Goal: Task Accomplishment & Management: Complete application form

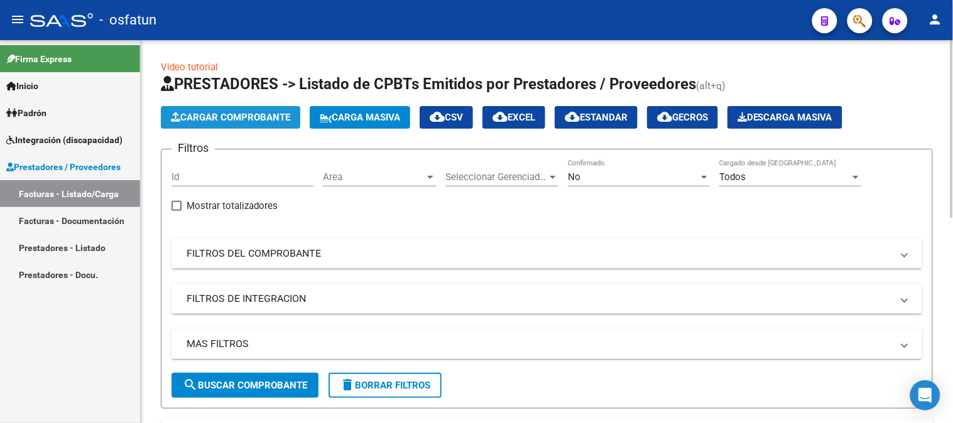
click at [195, 126] on button "Cargar Comprobante" at bounding box center [230, 117] width 139 height 23
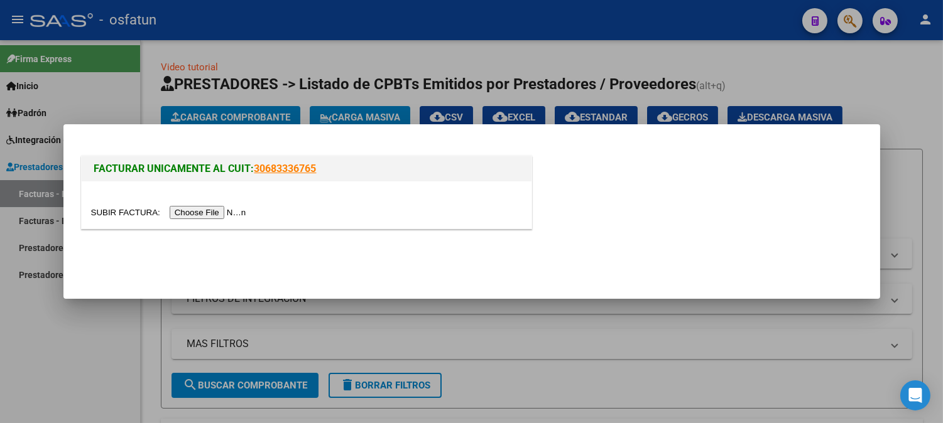
click at [236, 212] on input "file" at bounding box center [170, 212] width 159 height 13
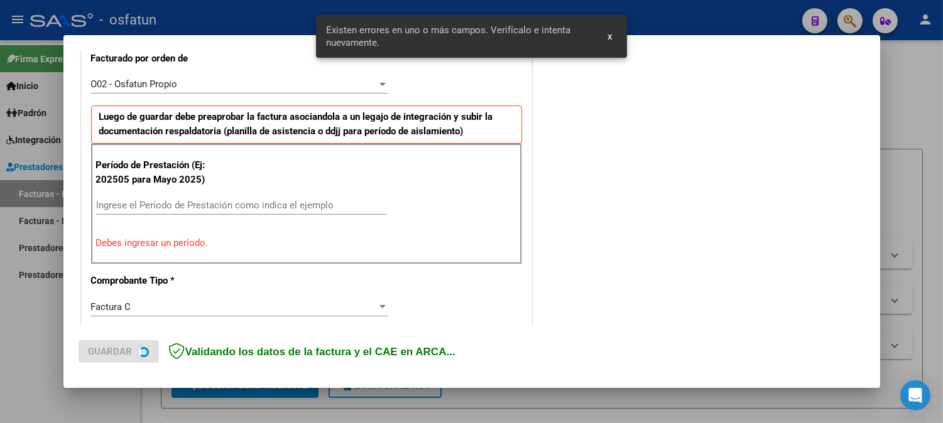
scroll to position [362, 0]
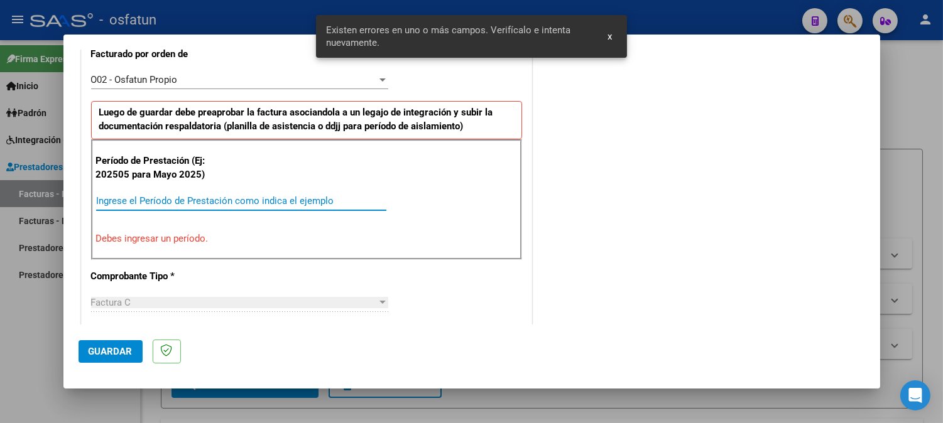
click at [229, 203] on input "Ingrese el Período de Prestación como indica el ejemplo" at bounding box center [241, 200] width 290 height 11
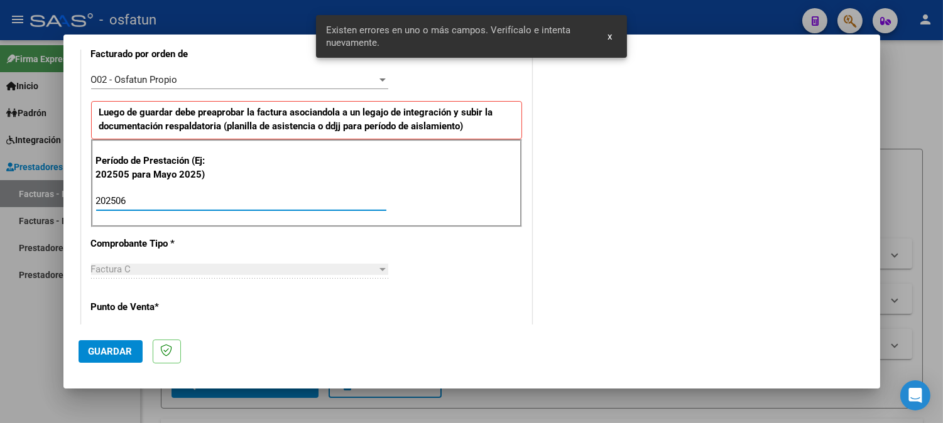
type input "202506"
click at [121, 342] on button "Guardar" at bounding box center [110, 351] width 64 height 23
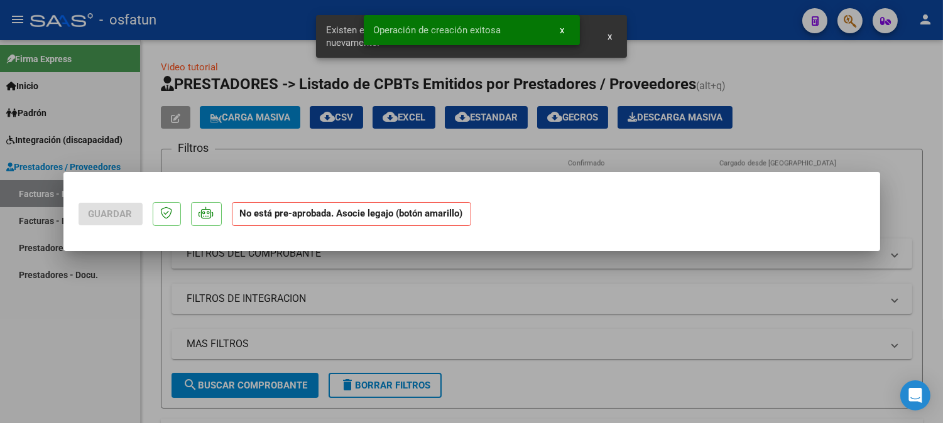
scroll to position [0, 0]
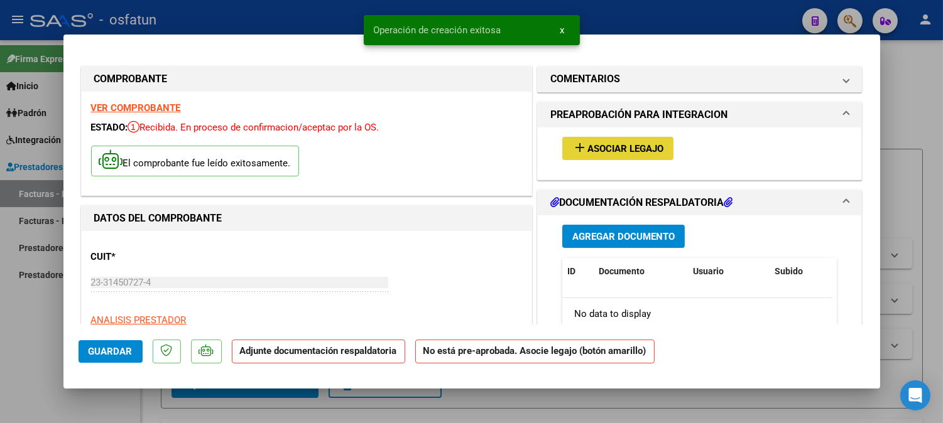
click at [628, 149] on span "Asociar Legajo" at bounding box center [625, 148] width 76 height 11
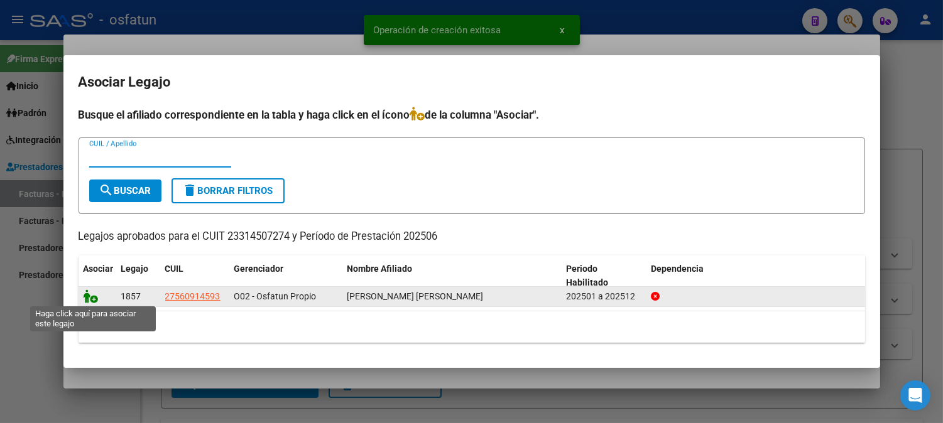
click at [96, 296] on icon at bounding box center [91, 297] width 15 height 14
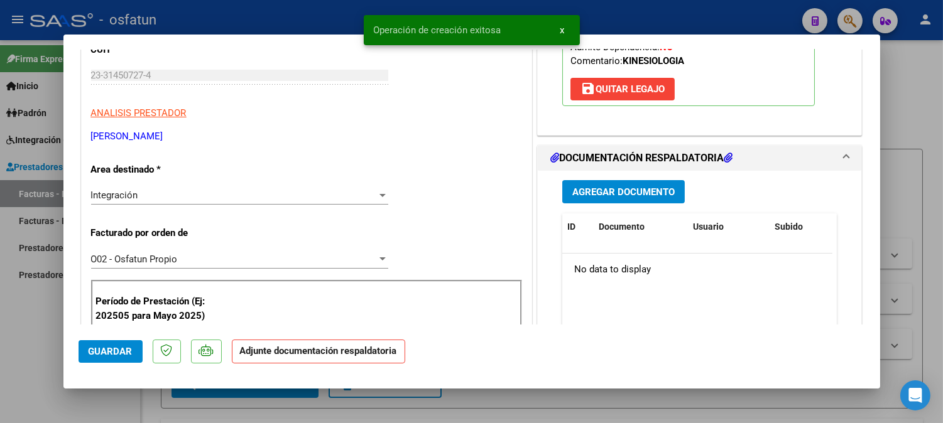
scroll to position [209, 0]
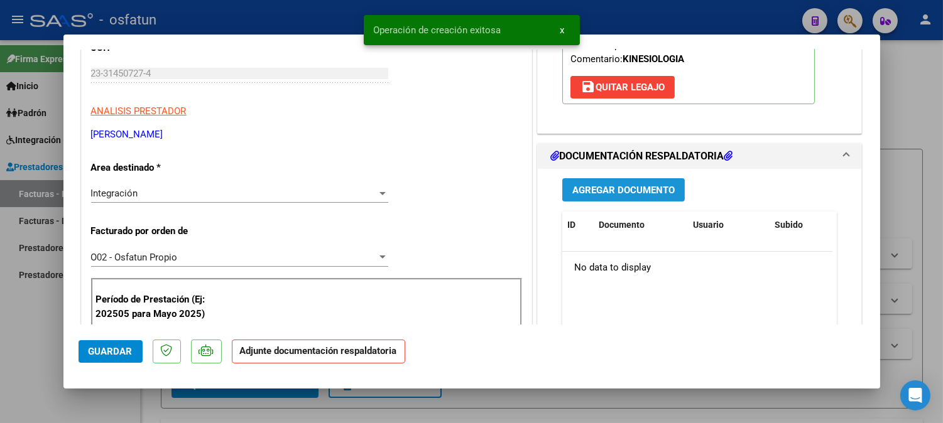
click at [659, 188] on span "Agregar Documento" at bounding box center [623, 190] width 102 height 11
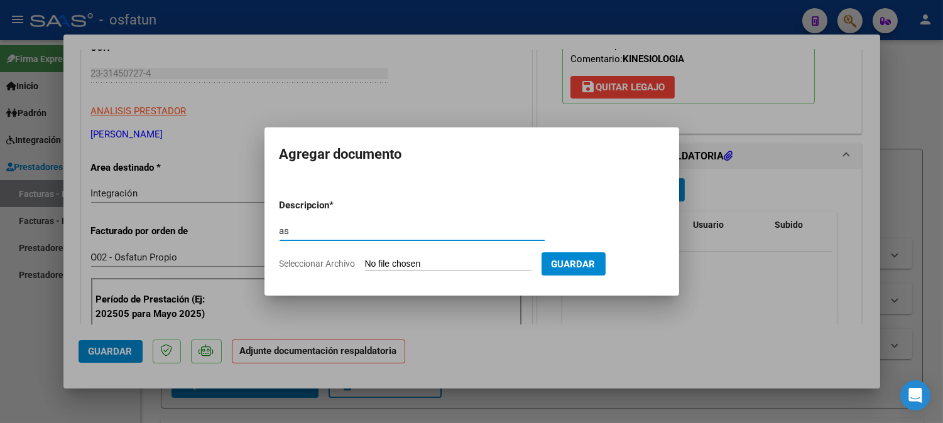
type input "a"
type input "ASISTENCIA+AUTORIZACION"
click at [399, 266] on input "Seleccionar Archivo" at bounding box center [448, 265] width 166 height 12
type input "C:\fakepath\ASIST NEUROKINE.pdf"
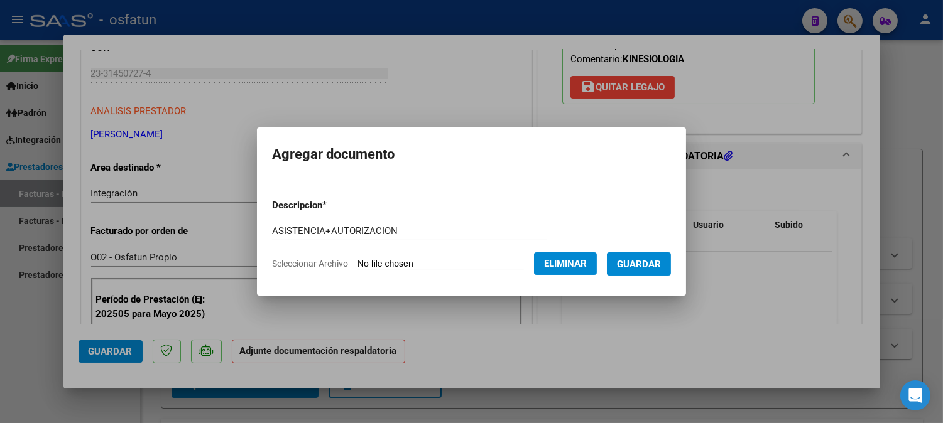
click at [652, 274] on button "Guardar" at bounding box center [639, 263] width 64 height 23
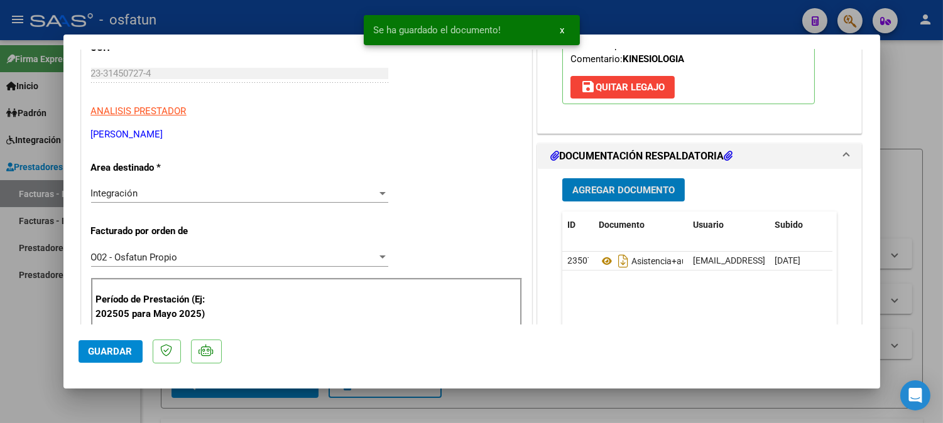
click at [617, 187] on span "Agregar Documento" at bounding box center [623, 190] width 102 height 11
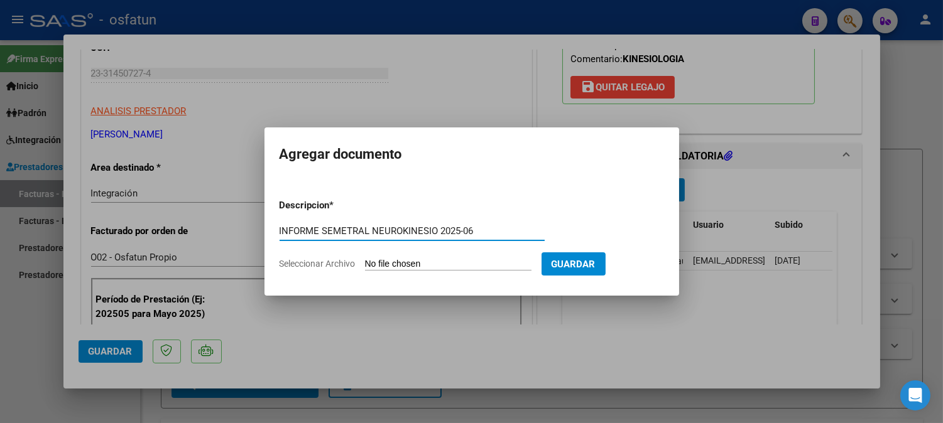
type input "INFORME SEMETRAL NEUROKINESIO 2025-06"
click at [463, 260] on input "Seleccionar Archivo" at bounding box center [448, 265] width 166 height 12
type input "C:\fakepath\INFORME SEMESTRAL NEUROKINE 06-2025.docx"
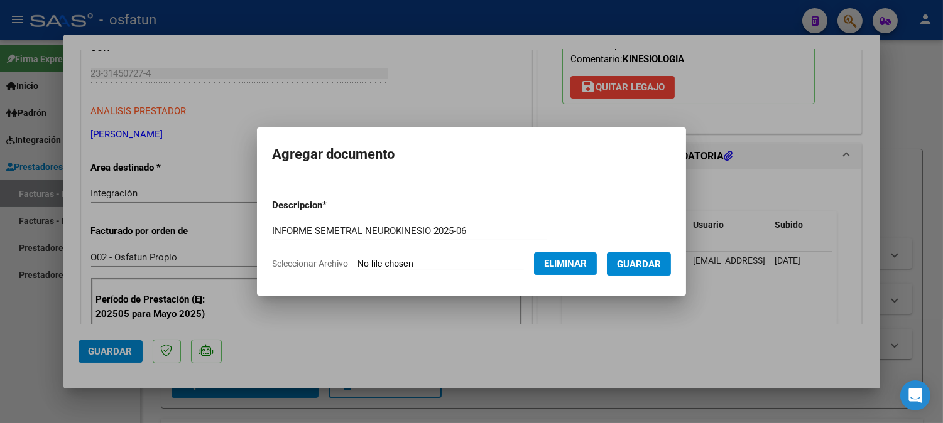
drag, startPoint x: 438, startPoint y: 233, endPoint x: 444, endPoint y: 244, distance: 12.1
click at [441, 237] on div "INFORME SEMETRAL NEUROKINESIO 2025-06 Escriba aquí una descripcion" at bounding box center [409, 231] width 275 height 19
type input "INFORME SEMETRAL NEUROKINESIO 06-2025"
click at [654, 278] on form "Descripcion * INFORME SEMETRAL NEUROKINESIO 06-2025 Escriba aquí una descripcio…" at bounding box center [471, 235] width 399 height 92
click at [654, 270] on button "Guardar" at bounding box center [639, 263] width 64 height 23
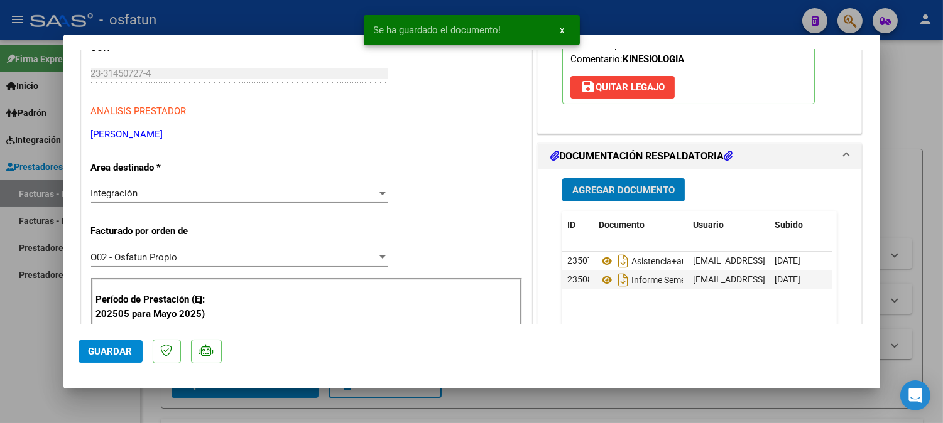
click at [115, 359] on button "Guardar" at bounding box center [110, 351] width 64 height 23
click at [118, 349] on span "Guardar" at bounding box center [111, 351] width 44 height 11
click at [915, 106] on div at bounding box center [471, 211] width 943 height 423
type input "$ 0,00"
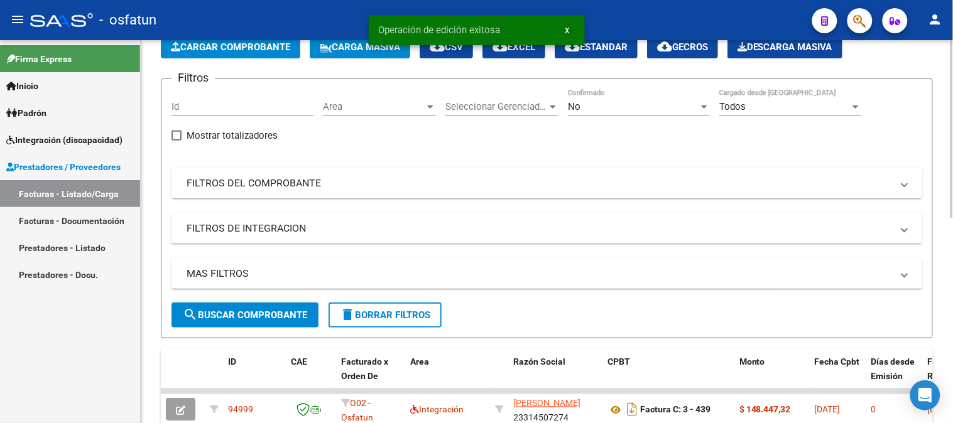
scroll to position [279, 0]
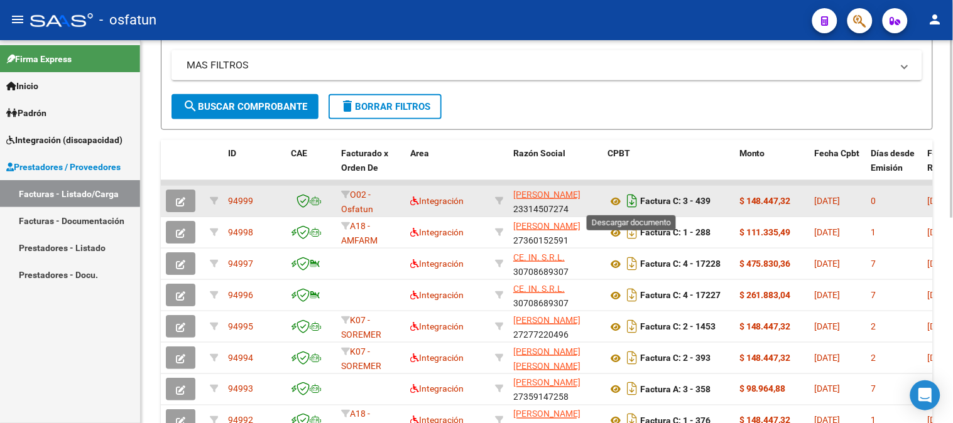
click at [636, 199] on icon "Descargar documento" at bounding box center [632, 201] width 16 height 20
click at [616, 198] on icon at bounding box center [615, 201] width 16 height 15
